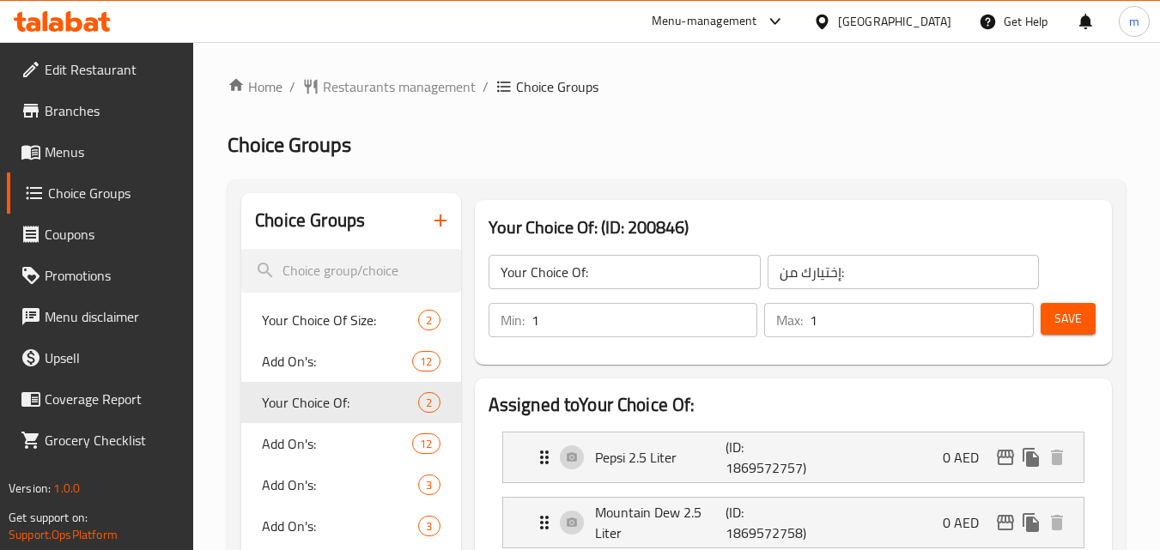
click at [49, 29] on icon at bounding box center [62, 21] width 97 height 21
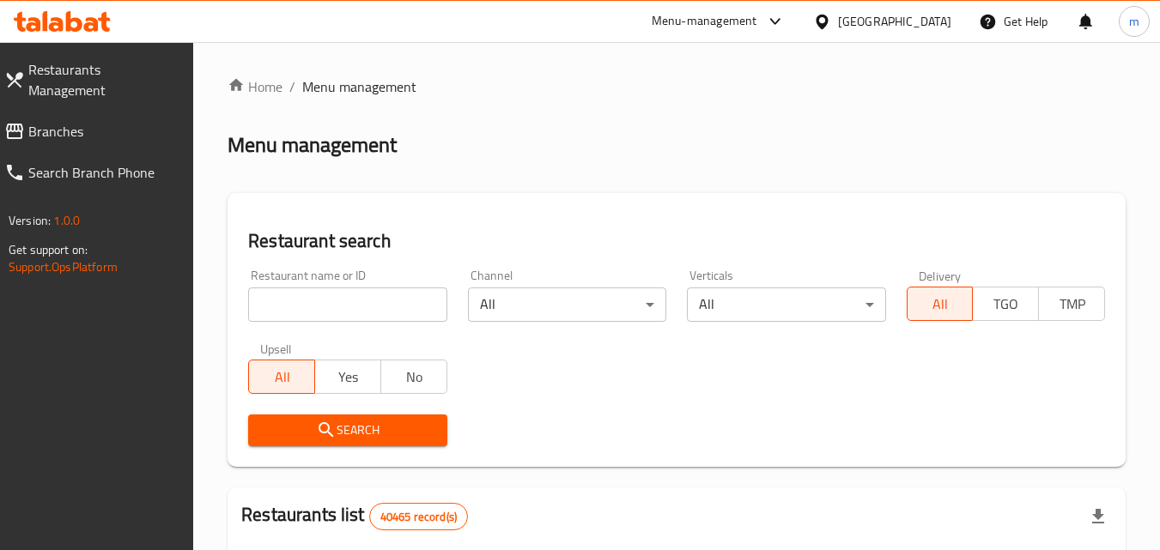
click at [379, 310] on input "search" at bounding box center [347, 305] width 198 height 34
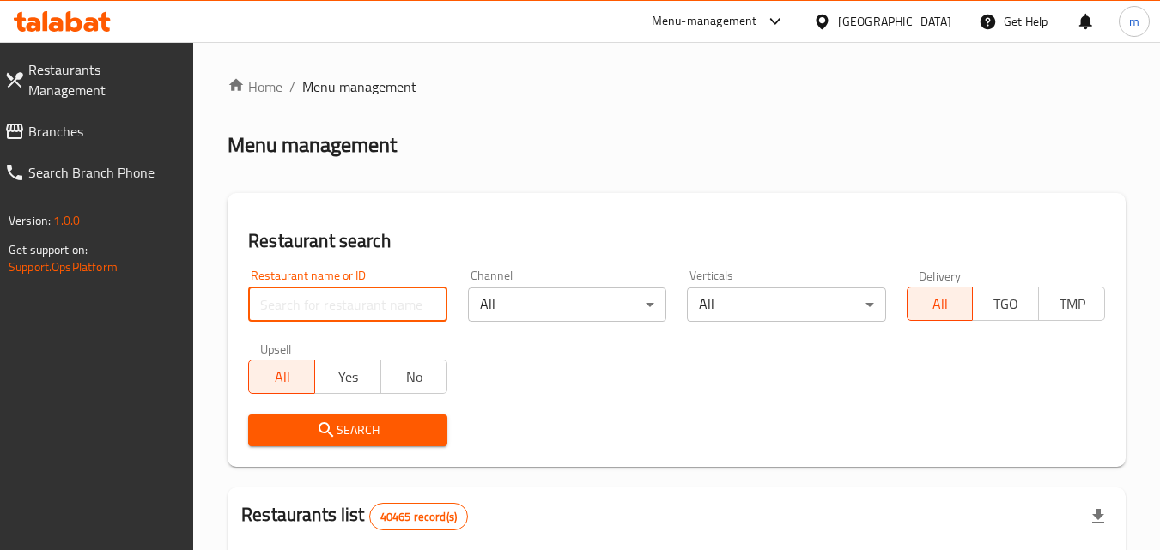
paste input "17869"
type input "17869"
click button "Search" at bounding box center [347, 431] width 198 height 32
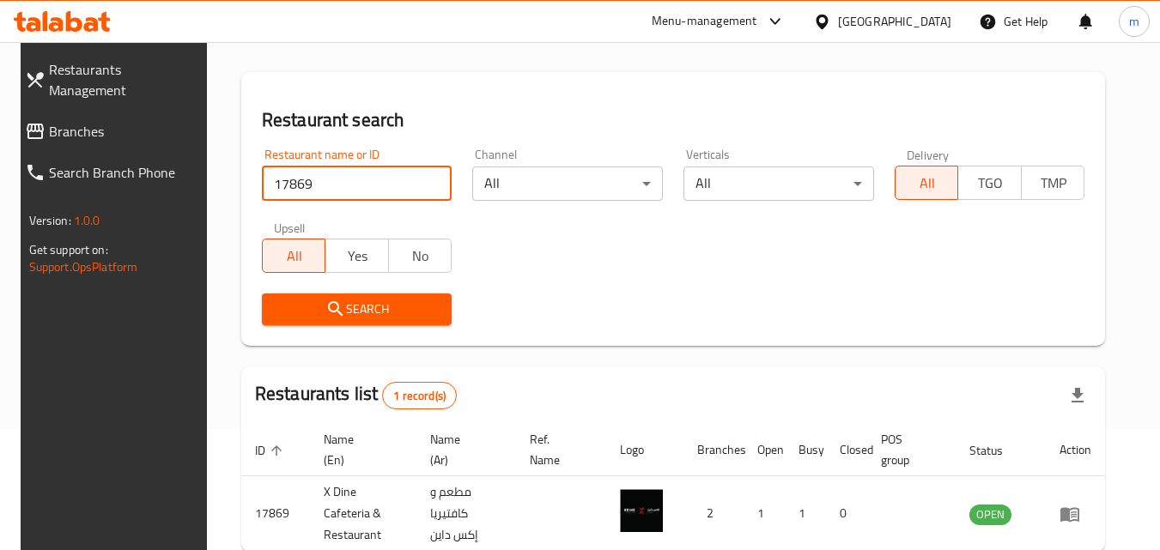
scroll to position [215, 0]
